Goal: Information Seeking & Learning: Check status

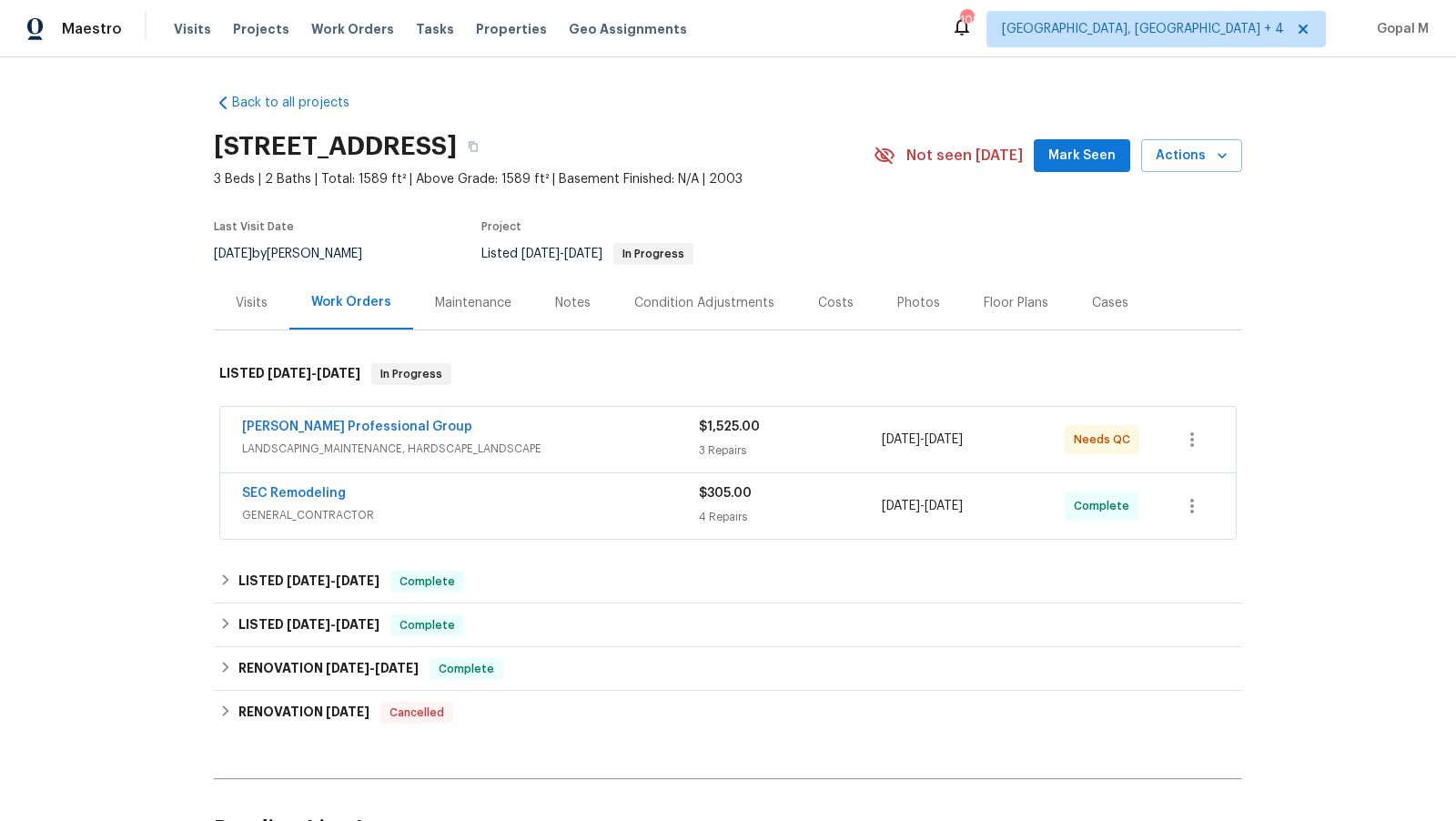
click at [585, 423] on div "[PERSON_NAME] Professional Group" at bounding box center [471, 429] width 457 height 22
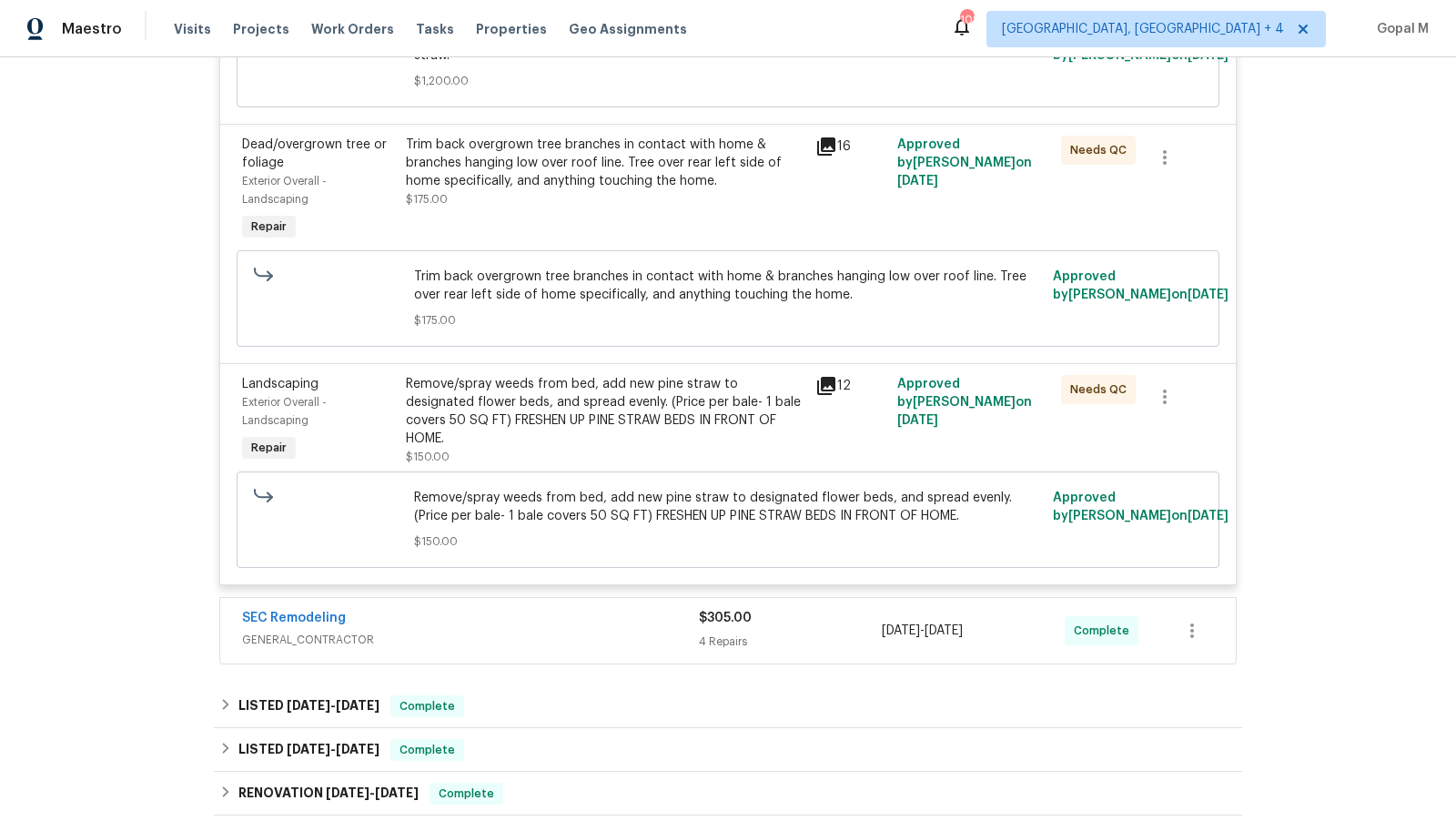
scroll to position [606, 0]
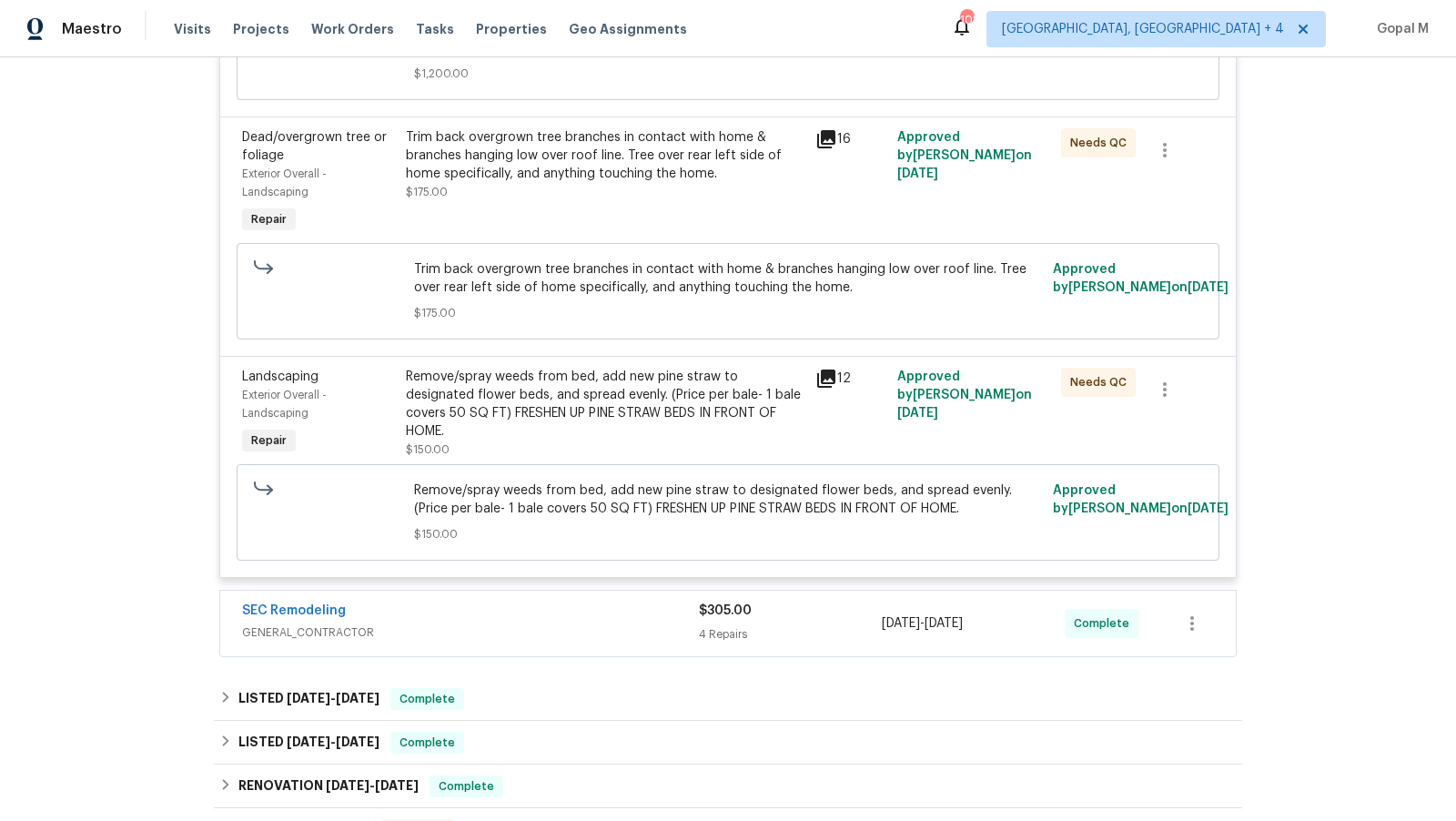
click at [607, 624] on span "GENERAL_CONTRACTOR" at bounding box center [471, 632] width 457 height 18
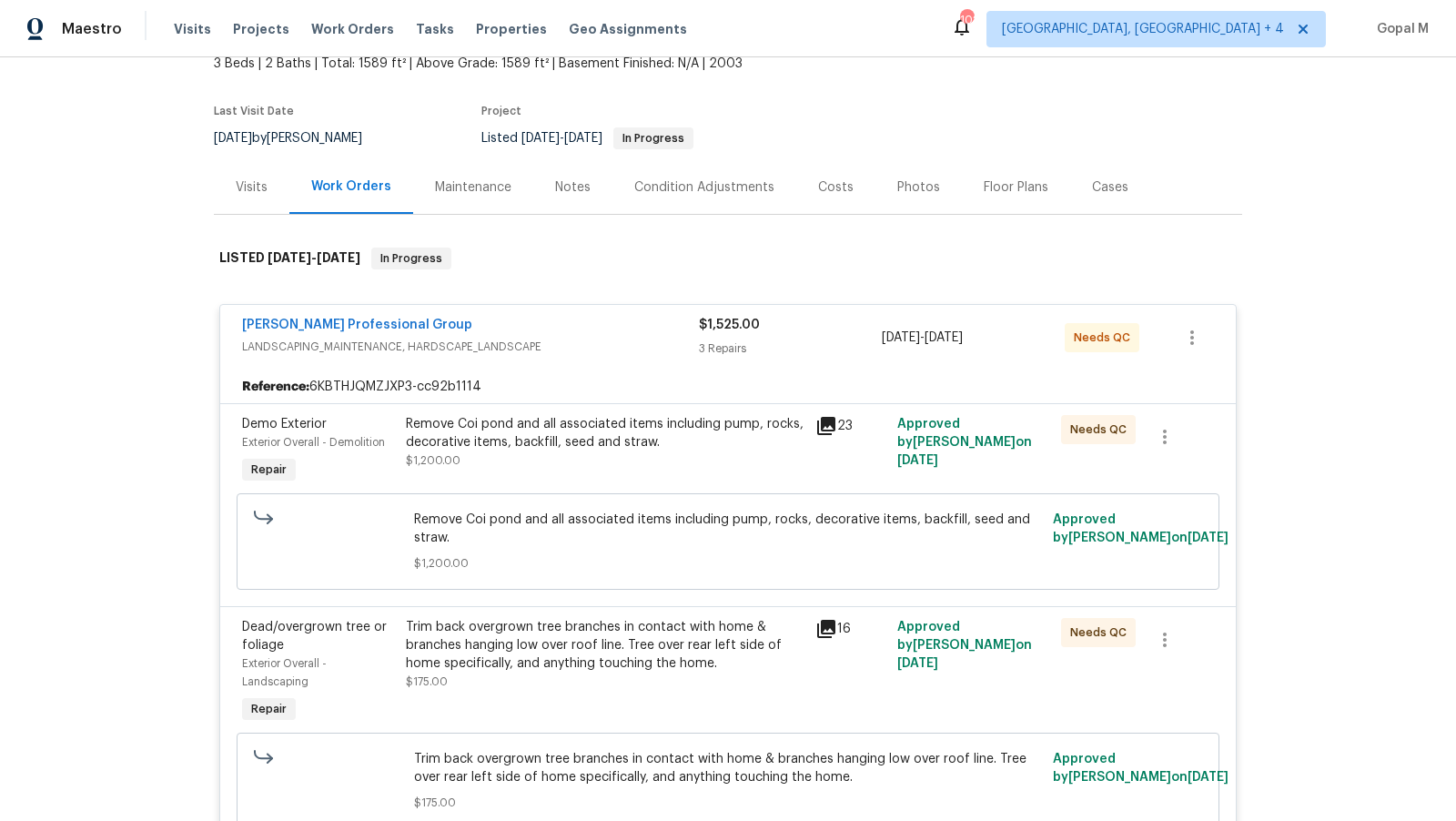
scroll to position [0, 0]
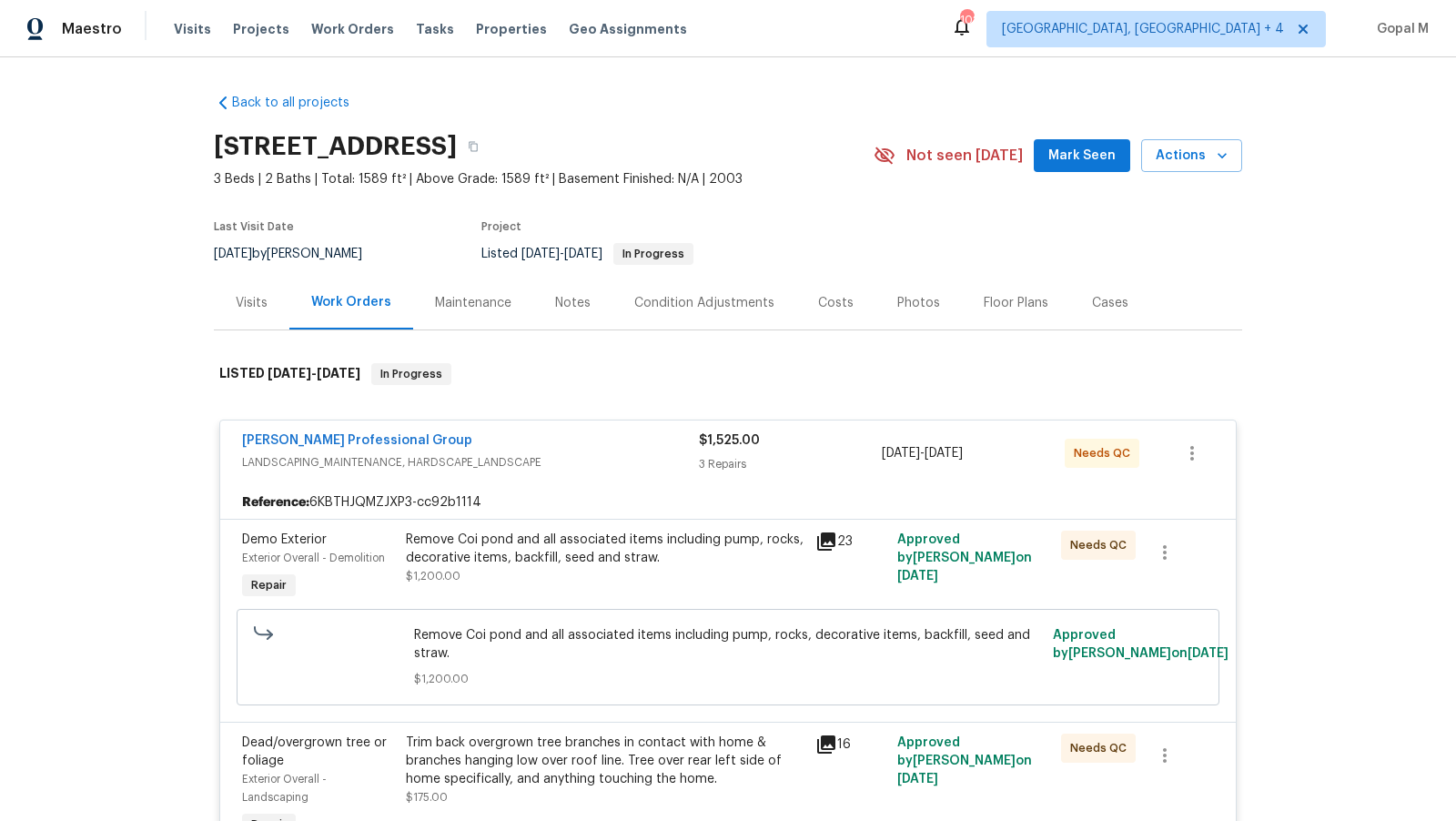
click at [246, 313] on div "Visits" at bounding box center [252, 302] width 76 height 54
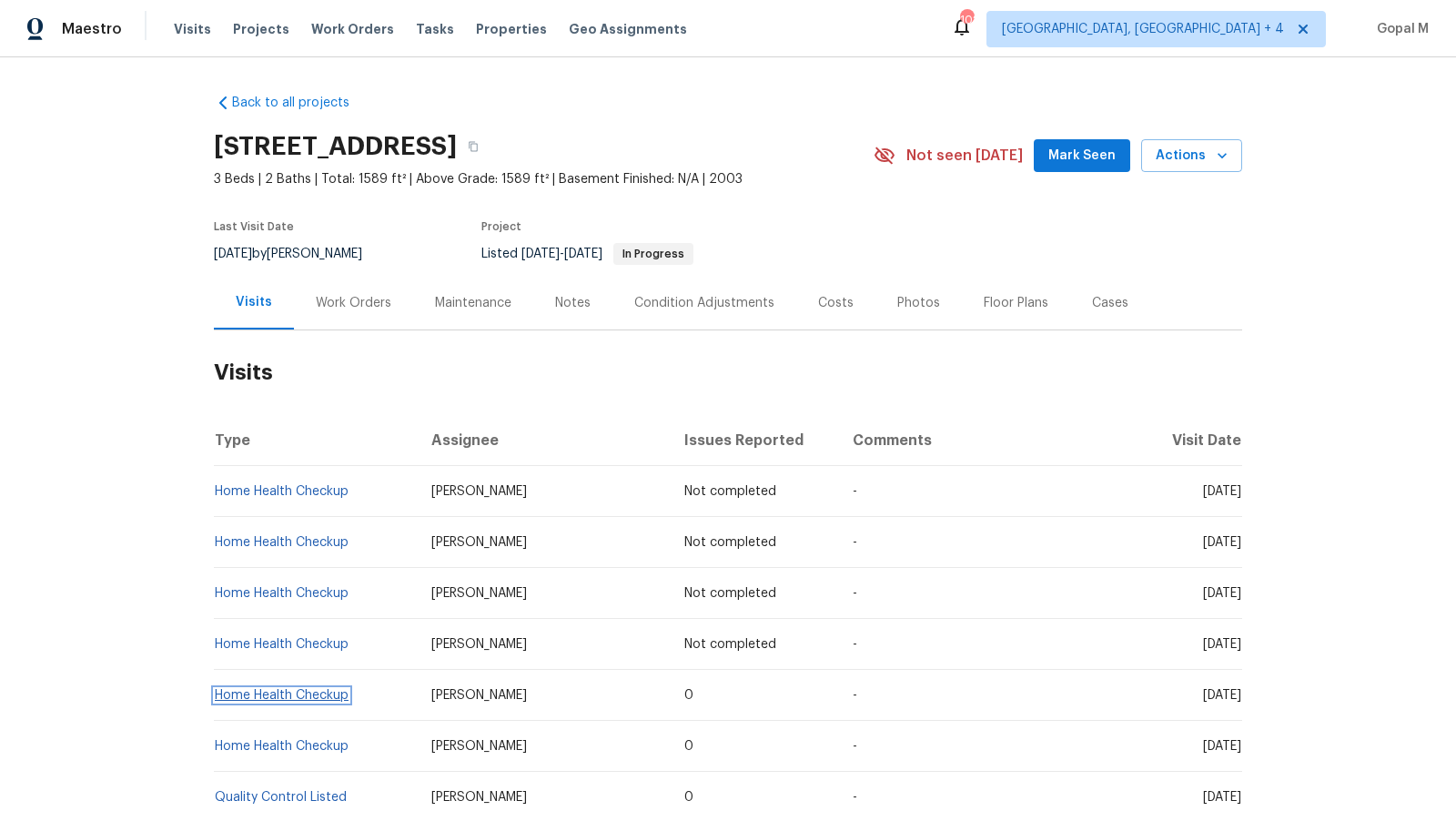
click at [314, 697] on link "Home Health Checkup" at bounding box center [281, 695] width 134 height 12
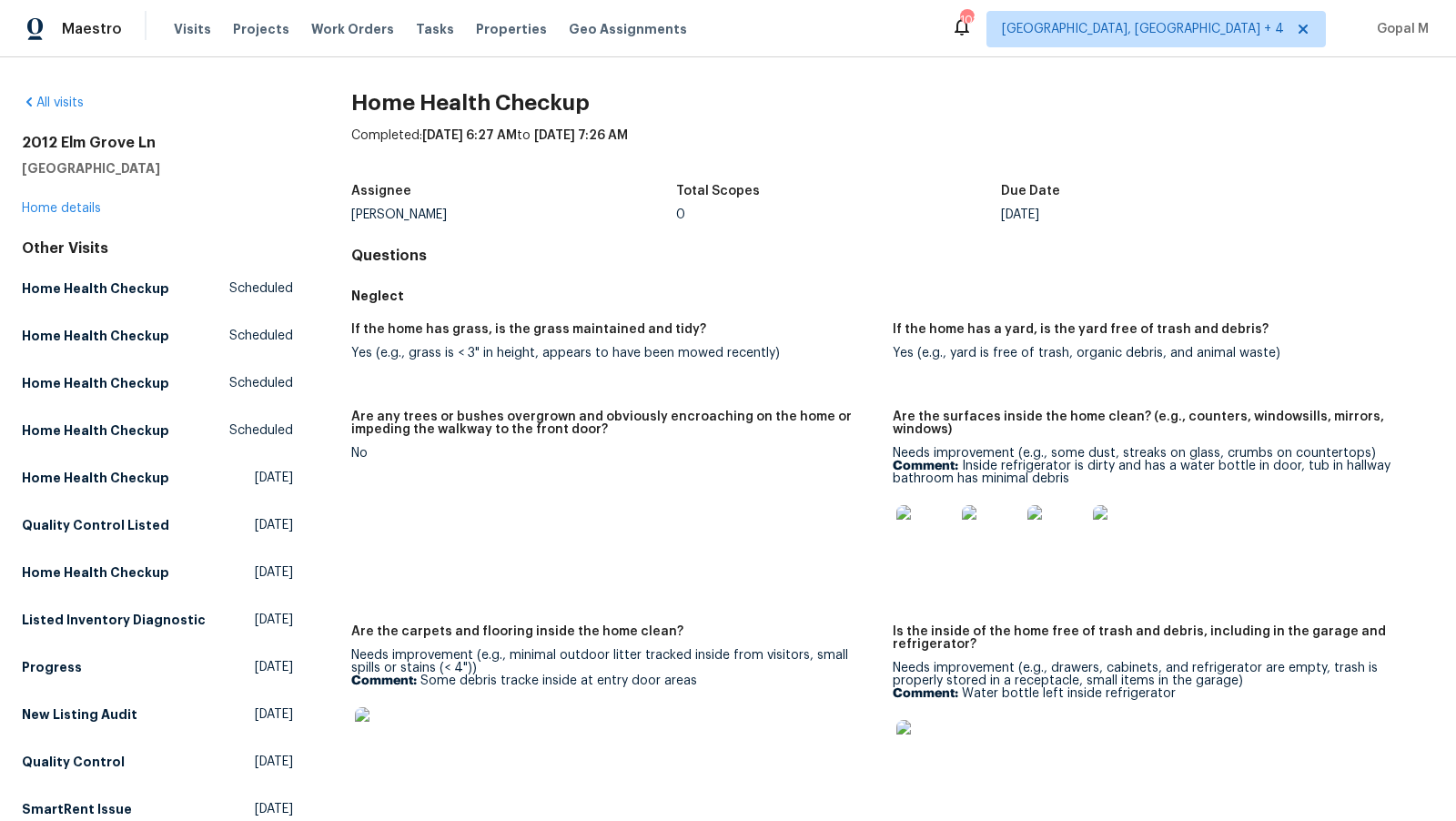
click at [375, 211] on div "[PERSON_NAME]" at bounding box center [514, 214] width 325 height 12
copy div "[PERSON_NAME]"
click at [88, 208] on link "Home details" at bounding box center [61, 208] width 79 height 12
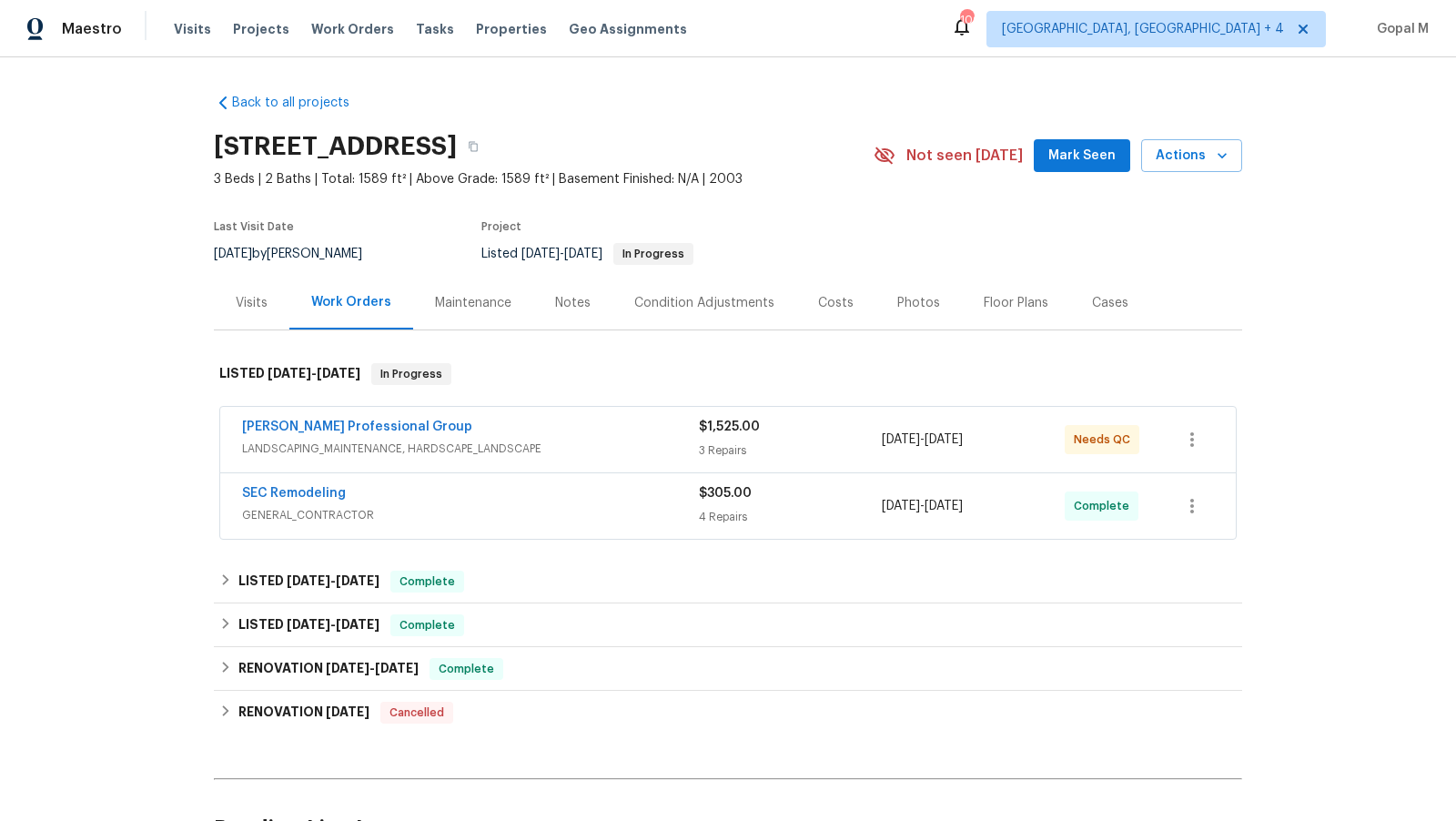
drag, startPoint x: 271, startPoint y: 253, endPoint x: 210, endPoint y: 252, distance: 61.0
click at [210, 252] on div "Back to all projects [STREET_ADDRESS] 3 Beds | 2 Baths | Total: 1589 ft² | Abov…" at bounding box center [728, 439] width 1456 height 764
copy span "[DATE]"
drag, startPoint x: 1017, startPoint y: 506, endPoint x: 883, endPoint y: 504, distance: 134.0
click at [883, 504] on div "[DATE] - [DATE]" at bounding box center [973, 506] width 183 height 44
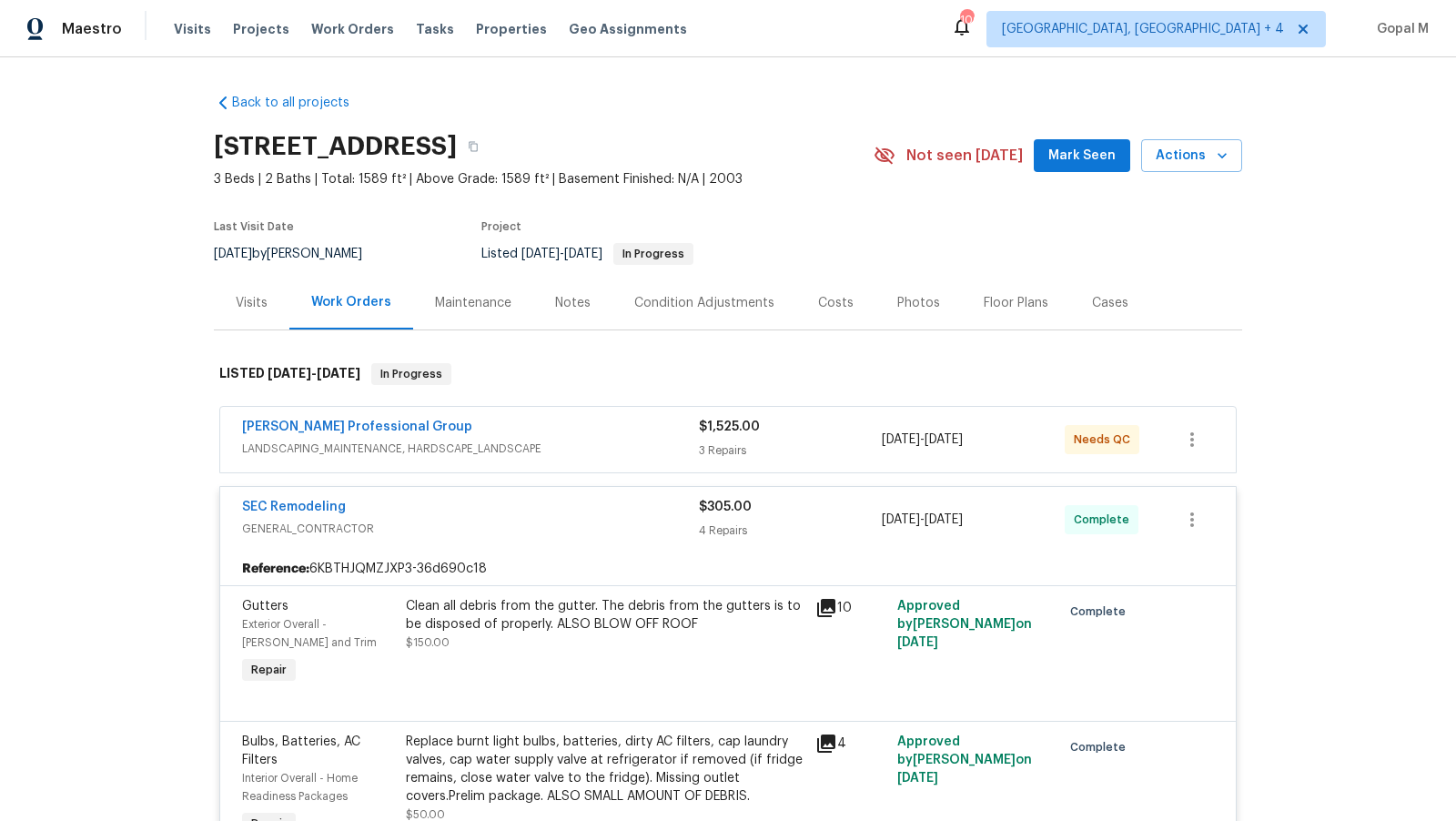
copy span "[DATE] - [DATE]"
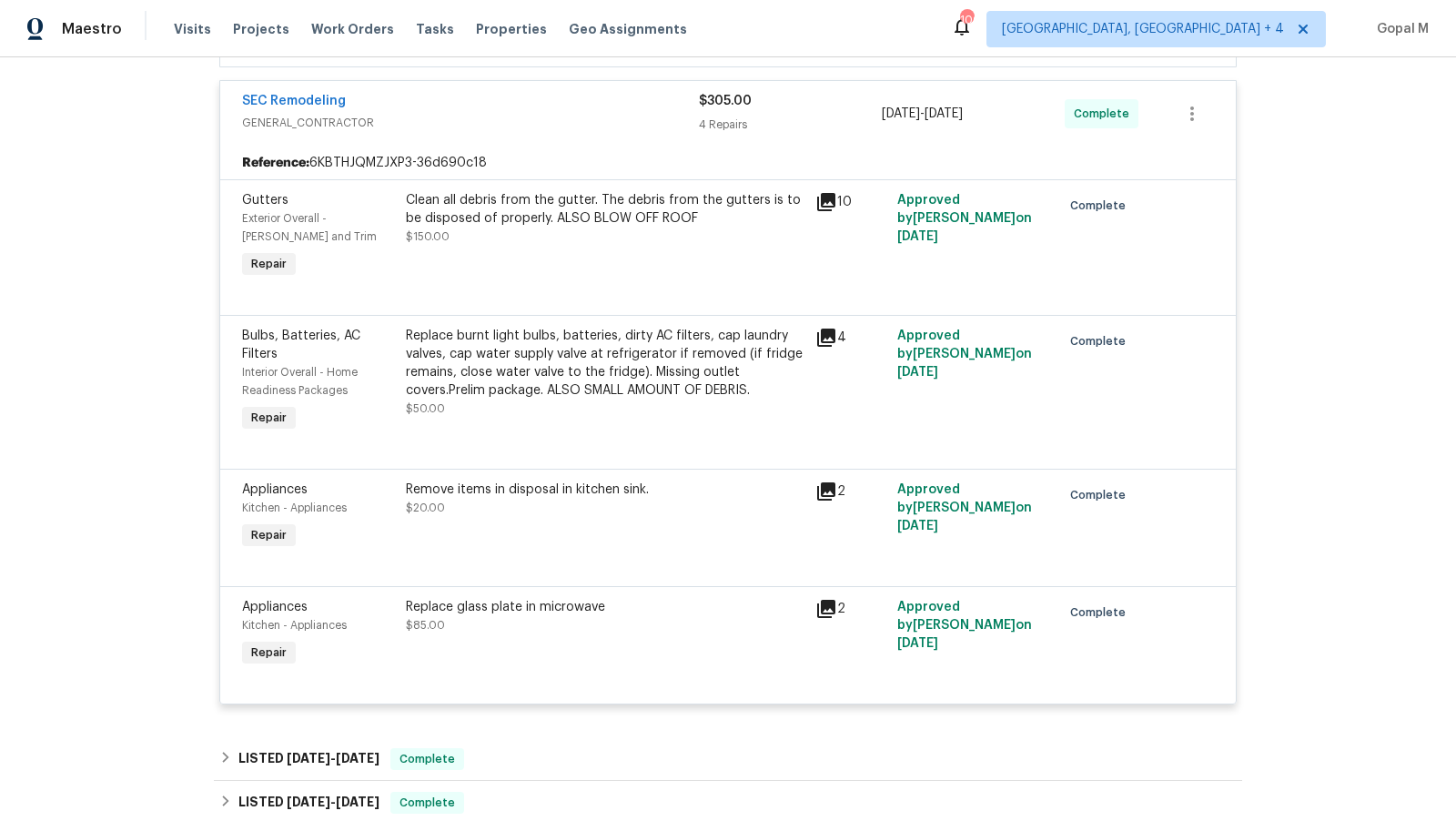
scroll to position [415, 0]
